Goal: Register for event/course

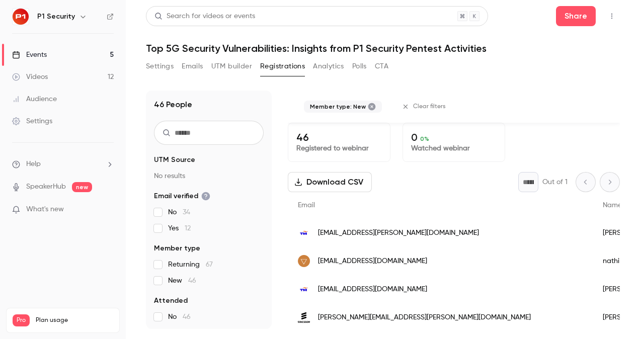
scroll to position [1193, 0]
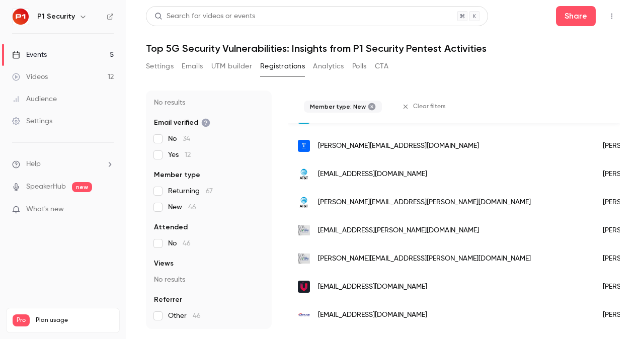
click at [46, 54] on div "Events" at bounding box center [29, 55] width 35 height 10
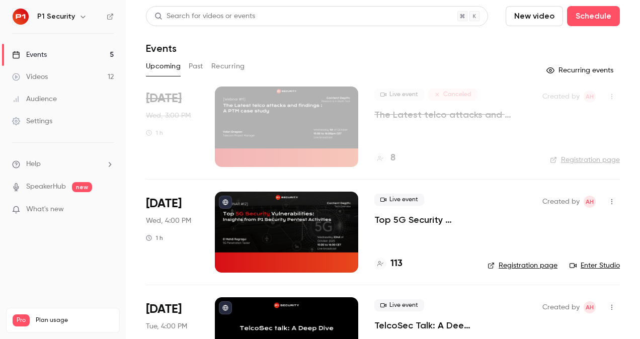
click at [420, 217] on p "Top 5G Security Vulnerabilities: Insights from P1 Security Pentest Activities" at bounding box center [422, 220] width 97 height 12
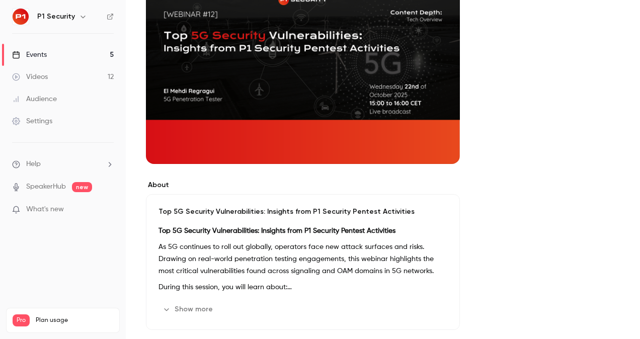
scroll to position [3, 0]
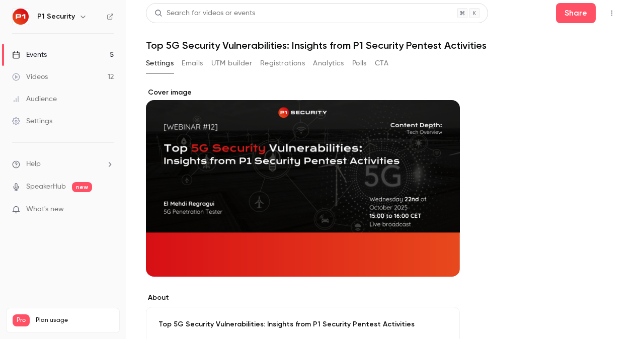
click at [296, 66] on button "Registrations" at bounding box center [282, 63] width 45 height 16
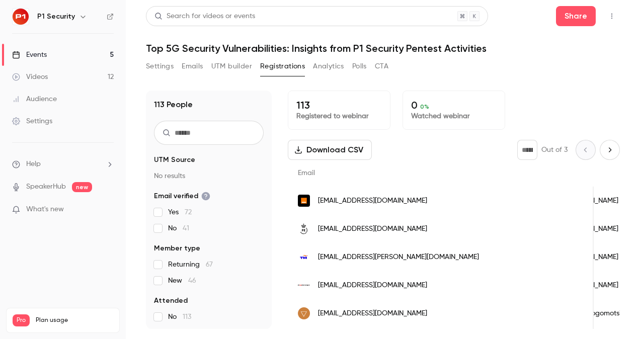
click at [48, 75] on link "Videos 12" at bounding box center [63, 77] width 126 height 22
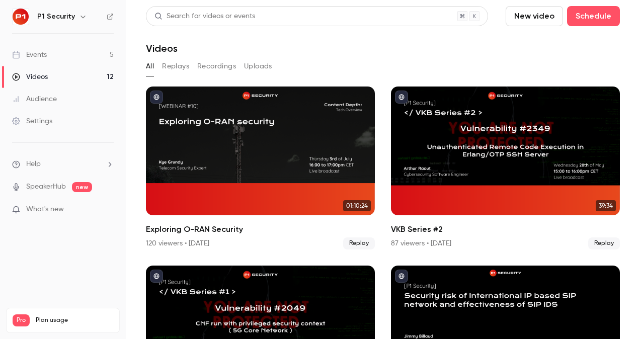
click at [65, 49] on link "Events 5" at bounding box center [63, 55] width 126 height 22
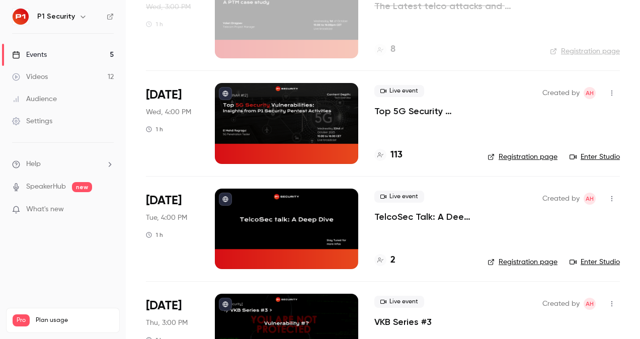
scroll to position [82, 0]
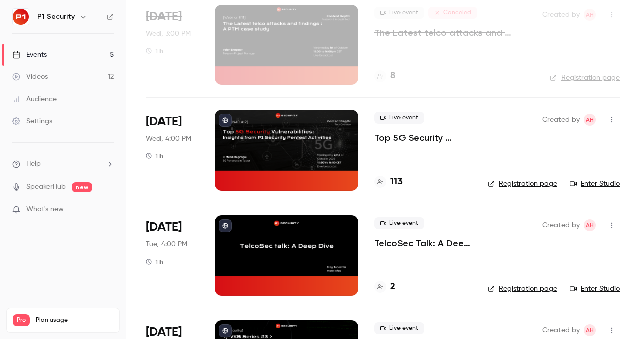
click at [401, 138] on p "Top 5G Security Vulnerabilities: Insights from P1 Security Pentest Activities" at bounding box center [422, 138] width 97 height 12
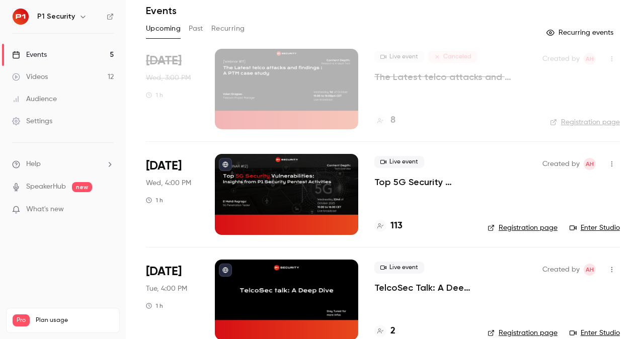
scroll to position [29, 0]
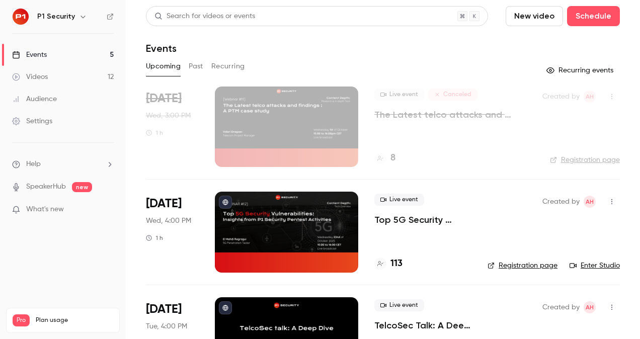
click at [411, 214] on p "Top 5G Security Vulnerabilities: Insights from P1 Security Pentest Activities" at bounding box center [422, 220] width 97 height 12
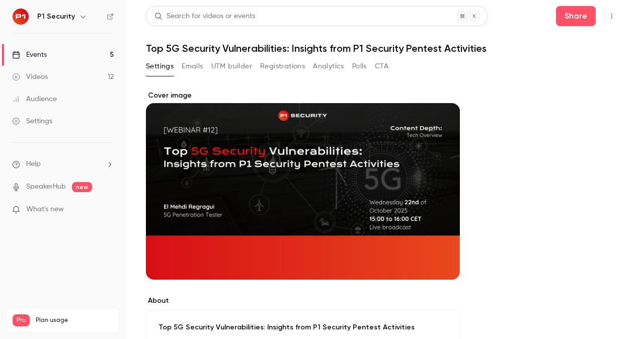
click at [276, 63] on button "Registrations" at bounding box center [282, 66] width 45 height 16
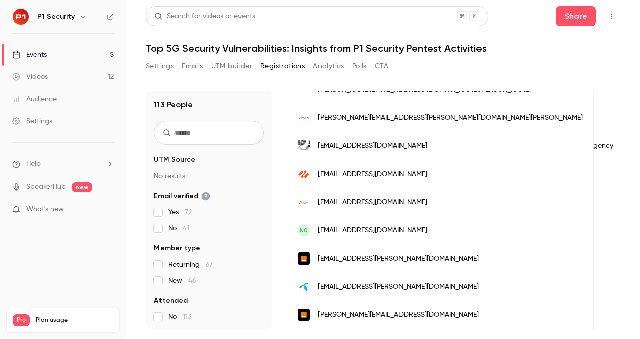
scroll to position [0, 655]
